Goal: Task Accomplishment & Management: Use online tool/utility

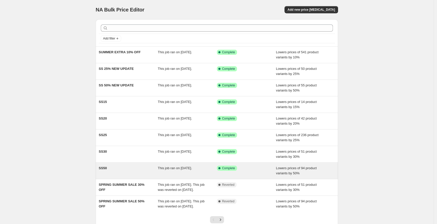
click at [124, 163] on div "SS50 This job ran on [DATE]. Success Complete Complete Lowers prices of 94 prod…" at bounding box center [217, 171] width 242 height 16
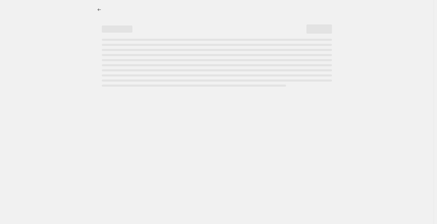
select select "percentage"
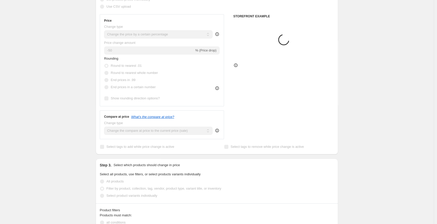
select select "tag"
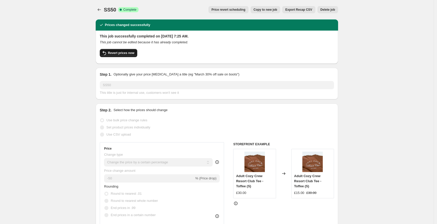
click at [128, 51] on span "Revert prices now" at bounding box center [121, 53] width 26 height 4
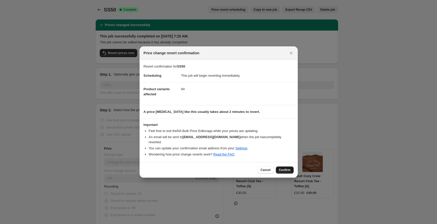
click at [283, 168] on span "Confirm" at bounding box center [285, 170] width 12 height 4
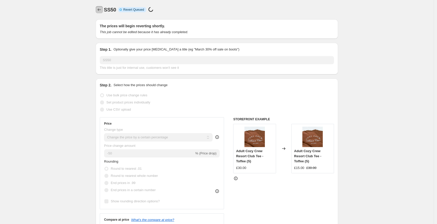
click at [102, 9] on icon "Price change jobs" at bounding box center [99, 9] width 5 height 5
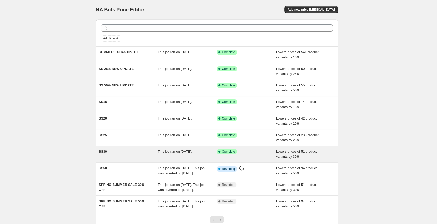
click at [115, 153] on div "SS30" at bounding box center [128, 154] width 59 height 10
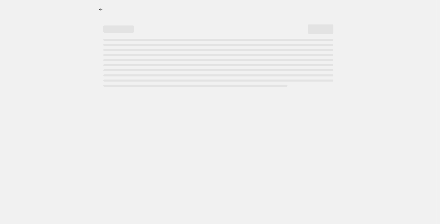
select select "percentage"
select select "tag"
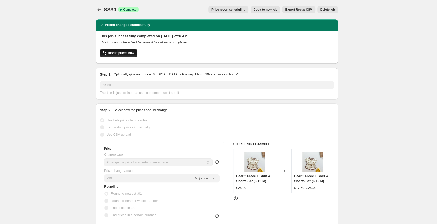
click at [113, 54] on span "Revert prices now" at bounding box center [121, 53] width 26 height 4
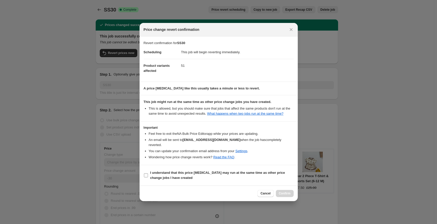
click at [158, 177] on b "I understand that this price [MEDICAL_DATA] may run at the same time as other p…" at bounding box center [217, 175] width 135 height 9
click at [148, 177] on input "I understand that this price [MEDICAL_DATA] may run at the same time as other p…" at bounding box center [146, 175] width 4 height 4
checkbox input "true"
click at [283, 191] on button "Confirm" at bounding box center [285, 193] width 18 height 7
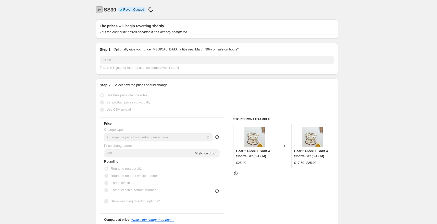
click at [99, 8] on icon "Price change jobs" at bounding box center [99, 9] width 5 height 5
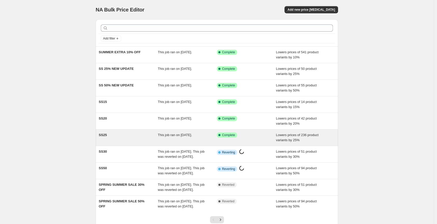
click at [117, 137] on div "SS25" at bounding box center [128, 138] width 59 height 10
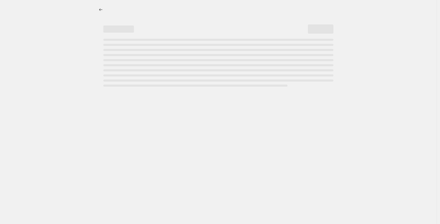
select select "percentage"
select select "tag"
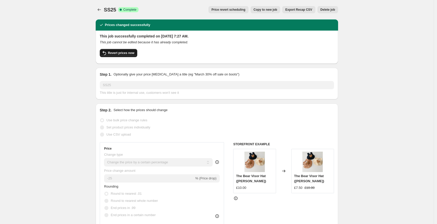
click at [119, 54] on span "Revert prices now" at bounding box center [121, 53] width 26 height 4
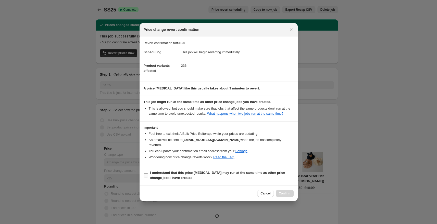
click at [167, 177] on b "I understand that this price [MEDICAL_DATA] may run at the same time as other p…" at bounding box center [217, 175] width 135 height 9
click at [148, 177] on input "I understand that this price [MEDICAL_DATA] may run at the same time as other p…" at bounding box center [146, 175] width 4 height 4
checkbox input "true"
click at [283, 193] on span "Confirm" at bounding box center [285, 194] width 12 height 4
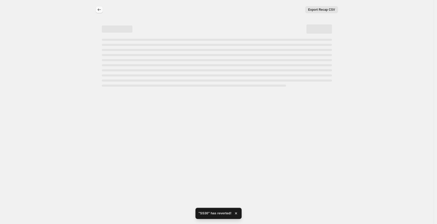
select select "percentage"
select select "tag"
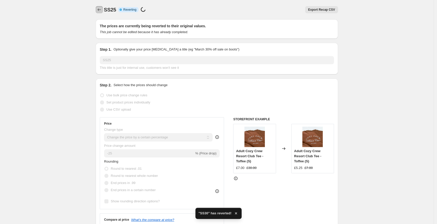
click at [101, 9] on icon "Price change jobs" at bounding box center [99, 9] width 5 height 5
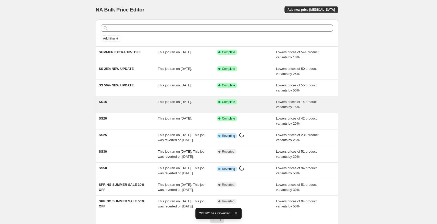
click at [117, 111] on div "SS15 This job ran on [DATE]. Success Complete Complete Lowers prices of 14 prod…" at bounding box center [217, 104] width 242 height 16
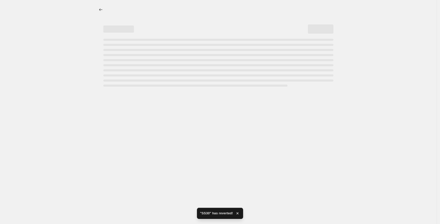
select select "percentage"
select select "tag"
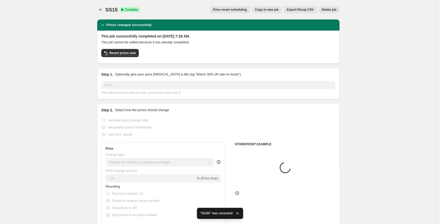
select select "percentage"
select select "tag"
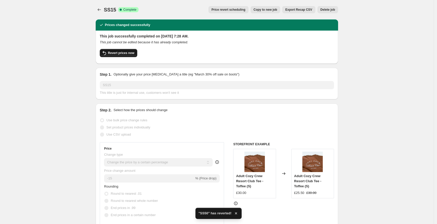
click at [125, 54] on span "Revert prices now" at bounding box center [121, 53] width 26 height 4
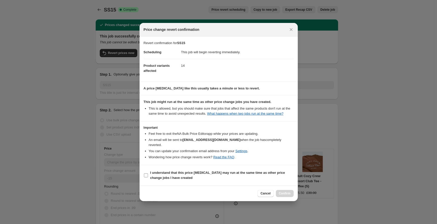
click at [179, 177] on b "I understand that this price [MEDICAL_DATA] may run at the same time as other p…" at bounding box center [217, 175] width 135 height 9
click at [148, 177] on input "I understand that this price [MEDICAL_DATA] may run at the same time as other p…" at bounding box center [146, 175] width 4 height 4
checkbox input "true"
click at [283, 193] on span "Confirm" at bounding box center [285, 194] width 12 height 4
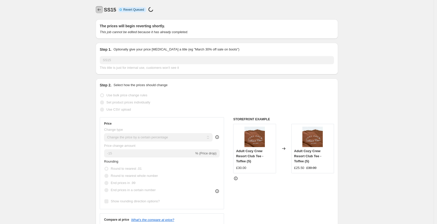
click at [99, 10] on icon "Price change jobs" at bounding box center [99, 9] width 5 height 5
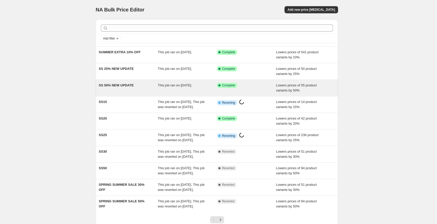
click at [116, 85] on span "SS 50% NEW UPDATE" at bounding box center [116, 85] width 35 height 4
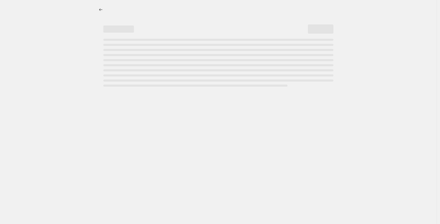
select select "percentage"
select select "tag"
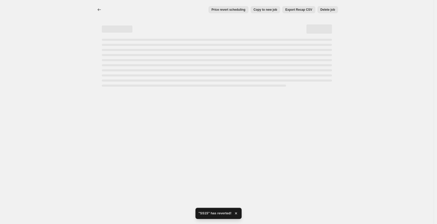
select select "percentage"
select select "tag"
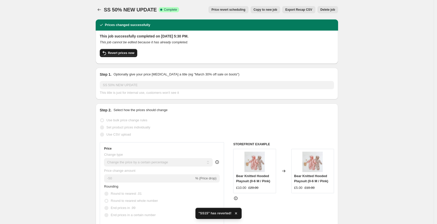
click at [118, 55] on span "Revert prices now" at bounding box center [121, 53] width 26 height 4
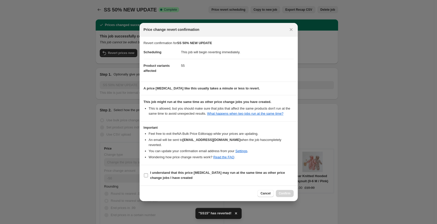
click at [164, 174] on b "I understand that this price [MEDICAL_DATA] may run at the same time as other p…" at bounding box center [217, 175] width 135 height 9
click at [148, 174] on input "I understand that this price [MEDICAL_DATA] may run at the same time as other p…" at bounding box center [146, 175] width 4 height 4
checkbox input "true"
click at [284, 192] on span "Confirm" at bounding box center [285, 194] width 12 height 4
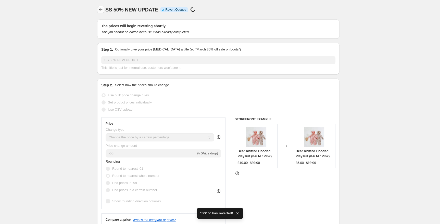
select select "percentage"
select select "tag"
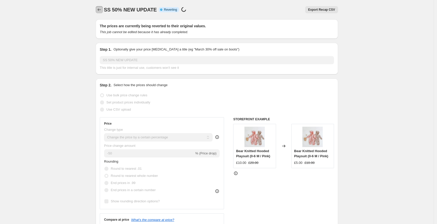
click at [100, 11] on icon "Price change jobs" at bounding box center [99, 9] width 5 height 5
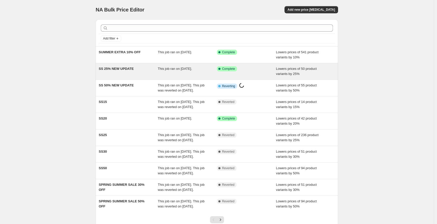
click at [188, 69] on span "This job ran on [DATE]." at bounding box center [175, 69] width 34 height 4
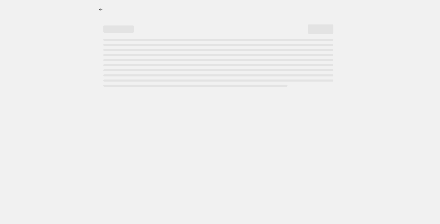
select select "percentage"
select select "tag"
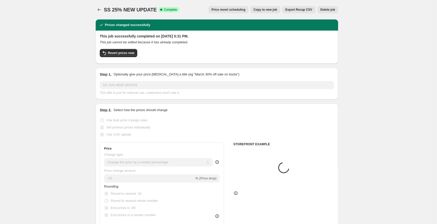
click at [115, 62] on div "This job successfully completed on [DATE] 5:31 PM. This job cannot be edited be…" at bounding box center [217, 47] width 242 height 33
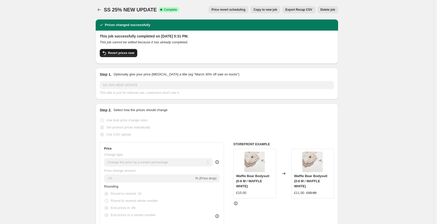
click at [113, 54] on span "Revert prices now" at bounding box center [121, 53] width 26 height 4
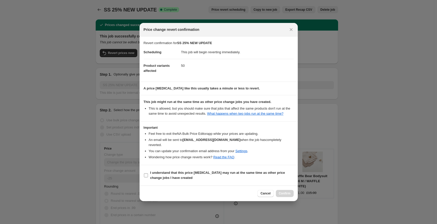
click at [170, 175] on span "I understand that this price [MEDICAL_DATA] may run at the same time as other p…" at bounding box center [221, 175] width 143 height 10
click at [148, 175] on input "I understand that this price [MEDICAL_DATA] may run at the same time as other p…" at bounding box center [146, 175] width 4 height 4
checkbox input "true"
click at [283, 191] on button "Confirm" at bounding box center [285, 193] width 18 height 7
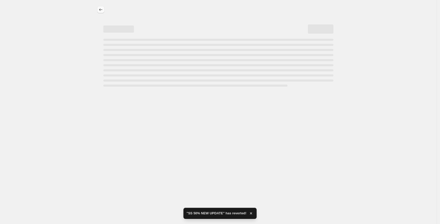
select select "percentage"
select select "tag"
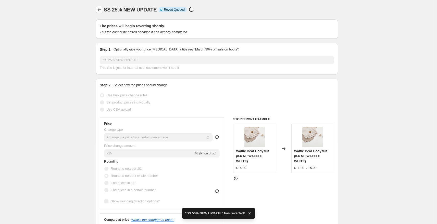
click at [101, 10] on icon "Price change jobs" at bounding box center [99, 9] width 3 height 3
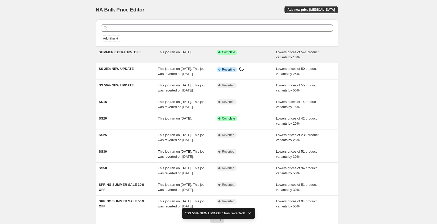
click at [117, 59] on div "SUMMER EXTRA 10% OFF" at bounding box center [128, 55] width 59 height 10
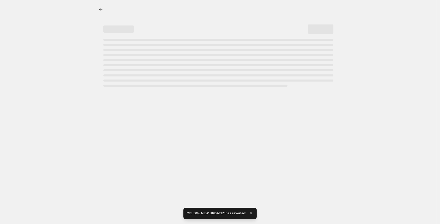
select select "percentage"
select select "no_change"
select select "tag"
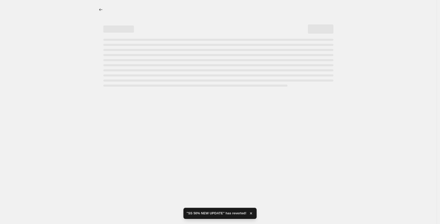
select select "tag"
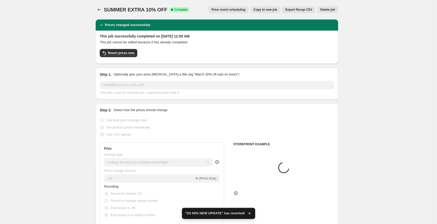
click at [124, 57] on div "Revert prices now" at bounding box center [217, 54] width 234 height 11
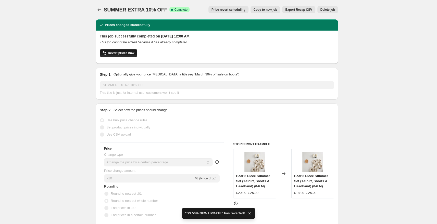
click at [123, 54] on span "Revert prices now" at bounding box center [121, 53] width 26 height 4
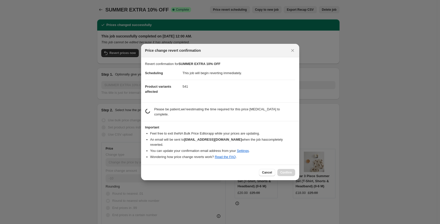
select select "percentage"
select select "no_change"
select select "tag"
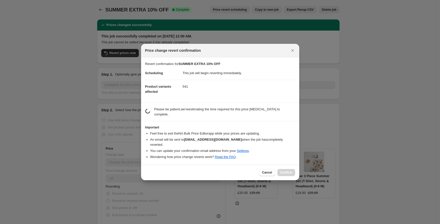
select select "tag"
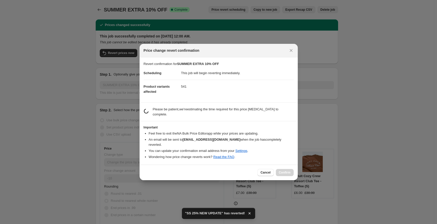
click at [166, 136] on li "Feel free to exit the NA Bulk Price Editor app while your prices are updating." at bounding box center [221, 133] width 145 height 5
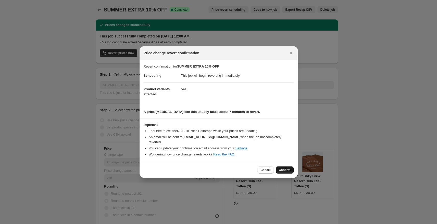
click at [286, 170] on button "Confirm" at bounding box center [285, 170] width 18 height 7
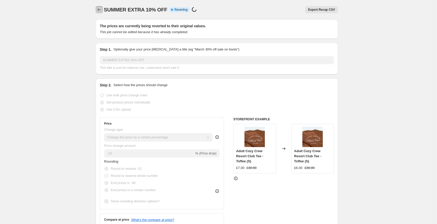
click at [102, 10] on icon "Price change jobs" at bounding box center [99, 9] width 5 height 5
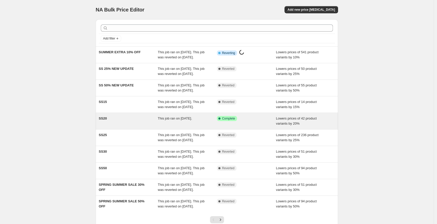
click at [237, 121] on span "Success Complete Complete" at bounding box center [227, 118] width 20 height 5
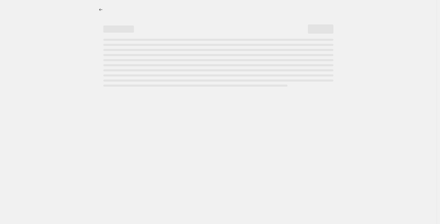
select select "percentage"
select select "tag"
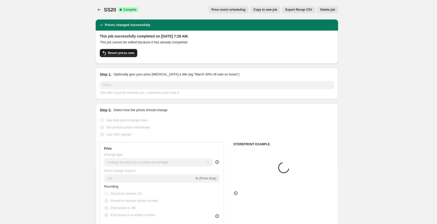
click at [127, 56] on button "Revert prices now" at bounding box center [118, 53] width 37 height 8
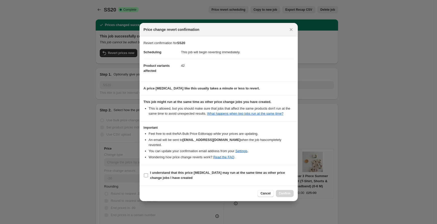
click at [184, 176] on span "I understand that this price [MEDICAL_DATA] may run at the same time as other p…" at bounding box center [221, 175] width 143 height 10
click at [148, 176] on input "I understand that this price [MEDICAL_DATA] may run at the same time as other p…" at bounding box center [146, 175] width 4 height 4
checkbox input "true"
click at [287, 192] on span "Confirm" at bounding box center [285, 194] width 12 height 4
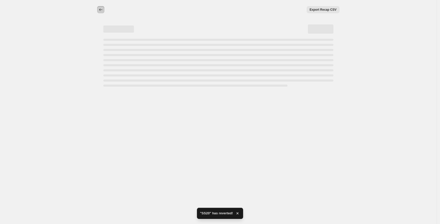
click at [99, 10] on icon "Price change jobs" at bounding box center [100, 9] width 3 height 3
